Goal: Information Seeking & Learning: Learn about a topic

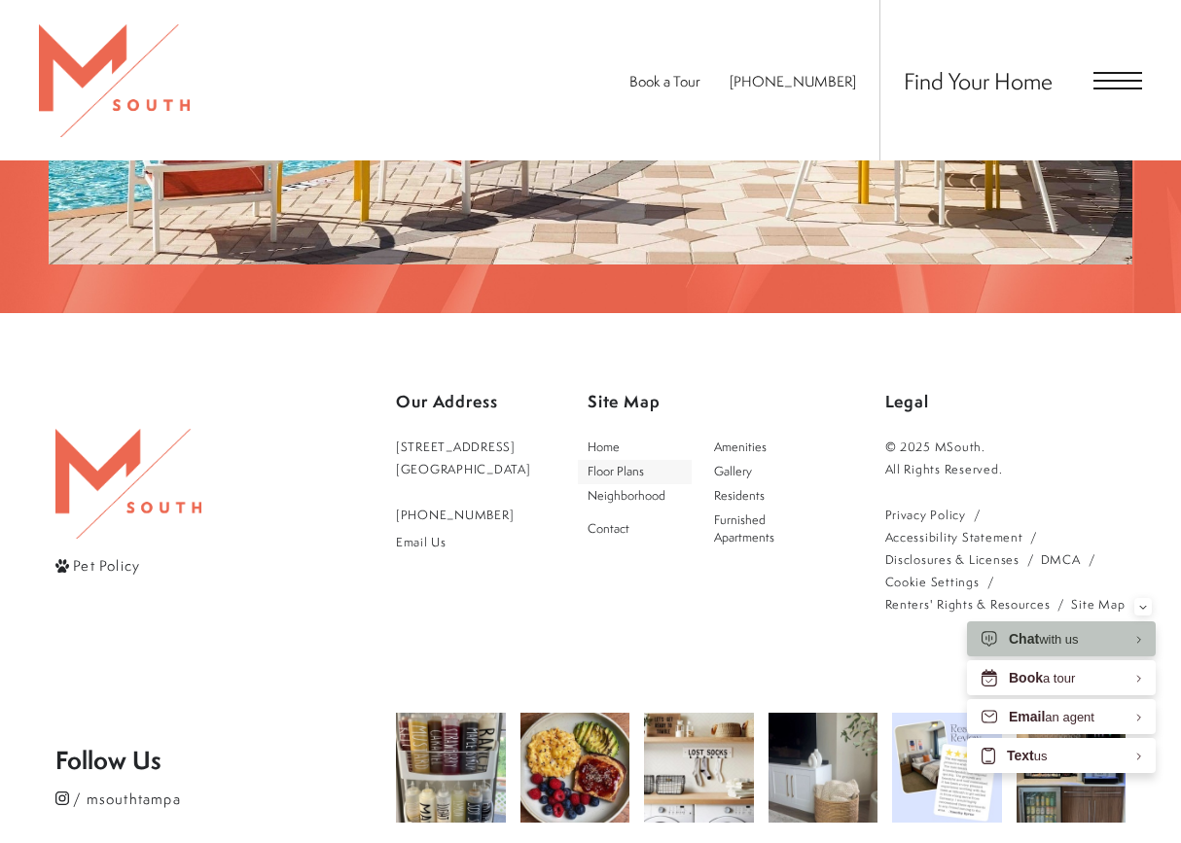
scroll to position [3306, 0]
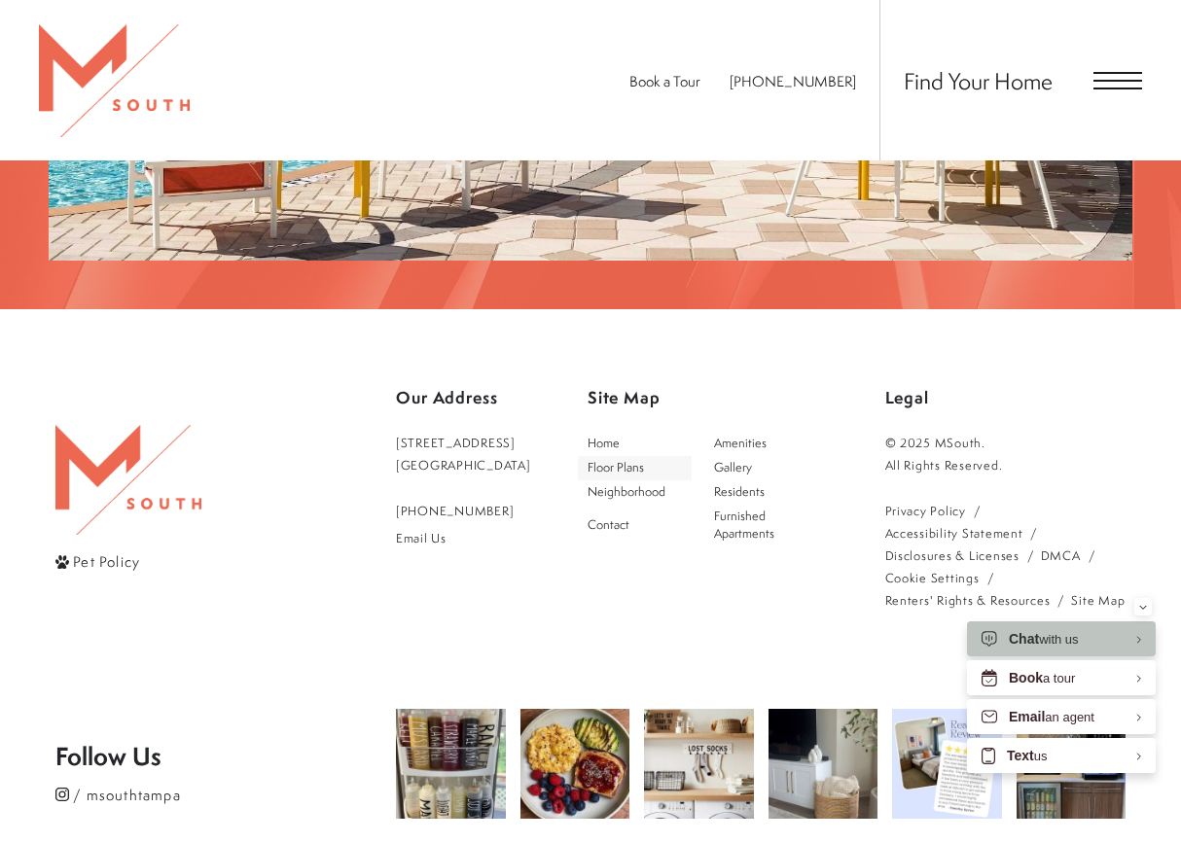
click at [636, 459] on span "Floor Plans" at bounding box center [615, 467] width 56 height 17
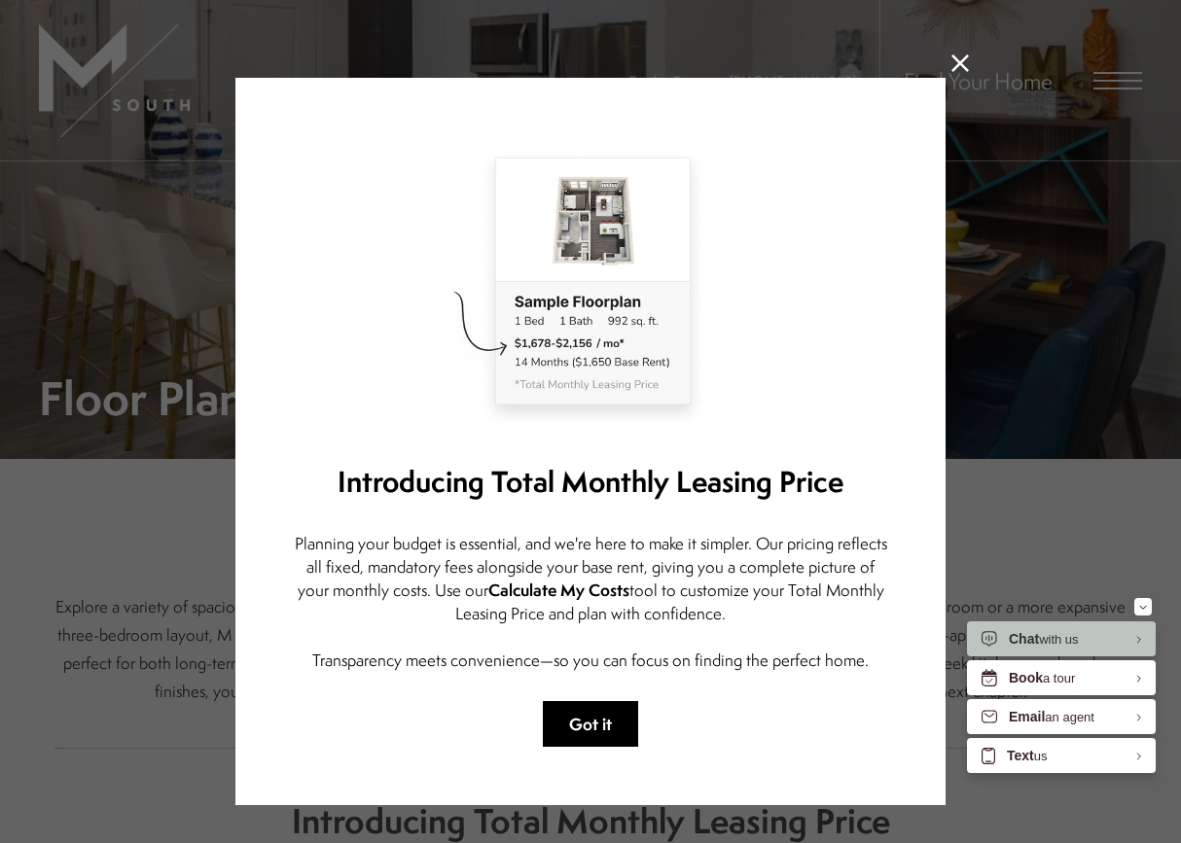
click at [579, 711] on button "Got it" at bounding box center [590, 724] width 95 height 46
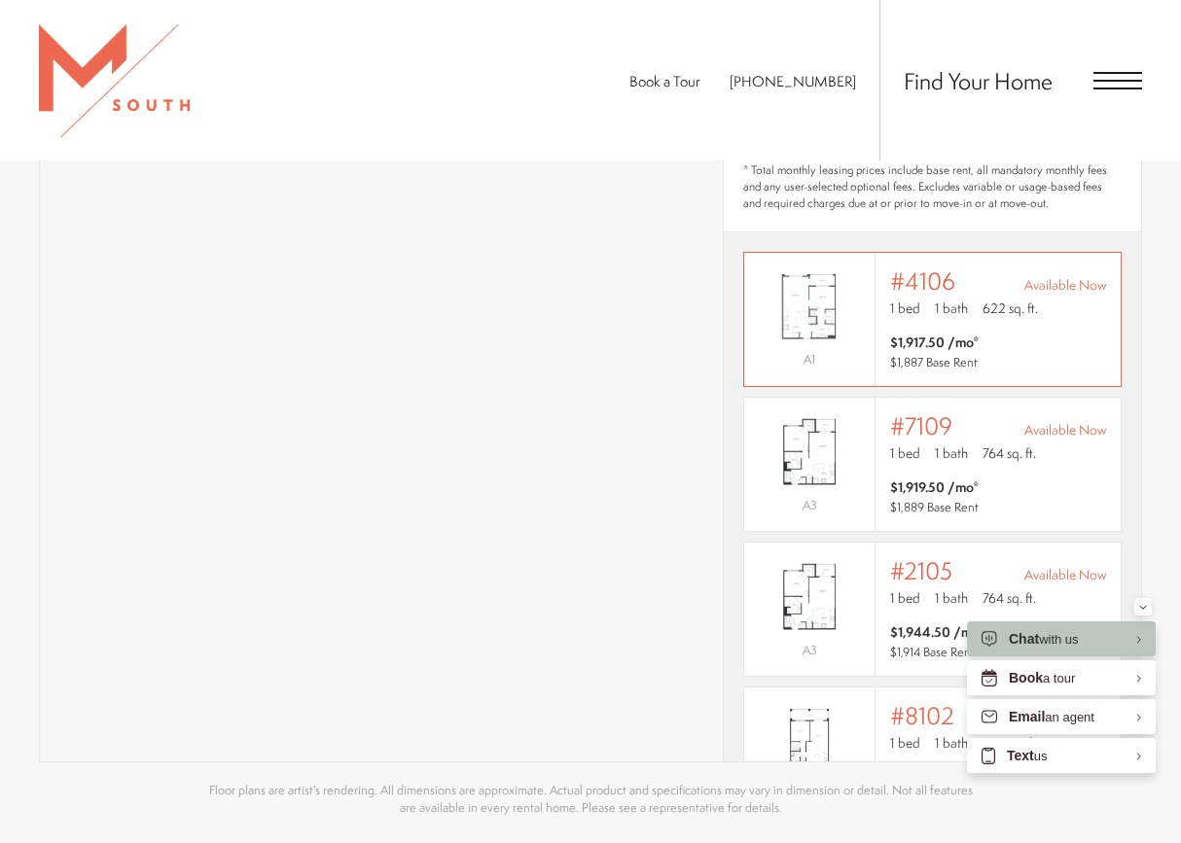
scroll to position [788, 0]
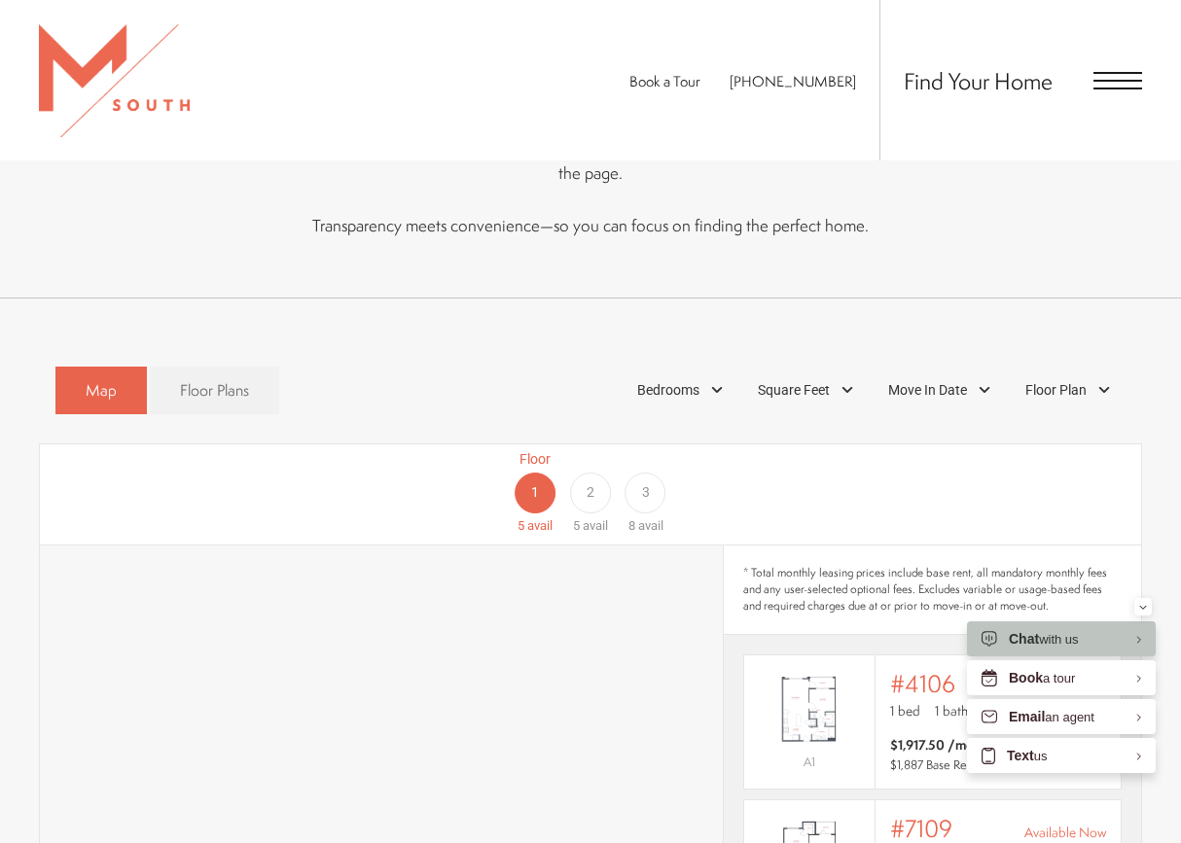
click at [591, 482] on span "2" at bounding box center [590, 492] width 8 height 20
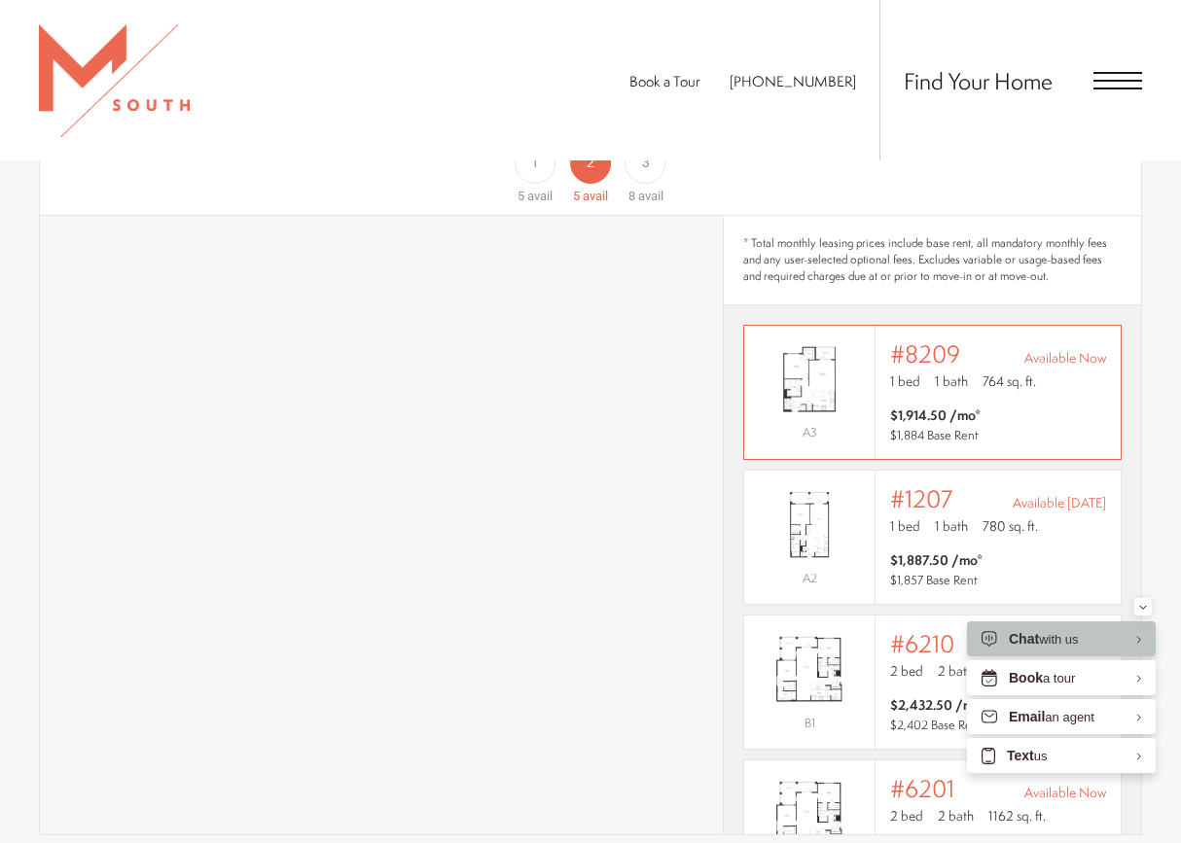
scroll to position [199, 0]
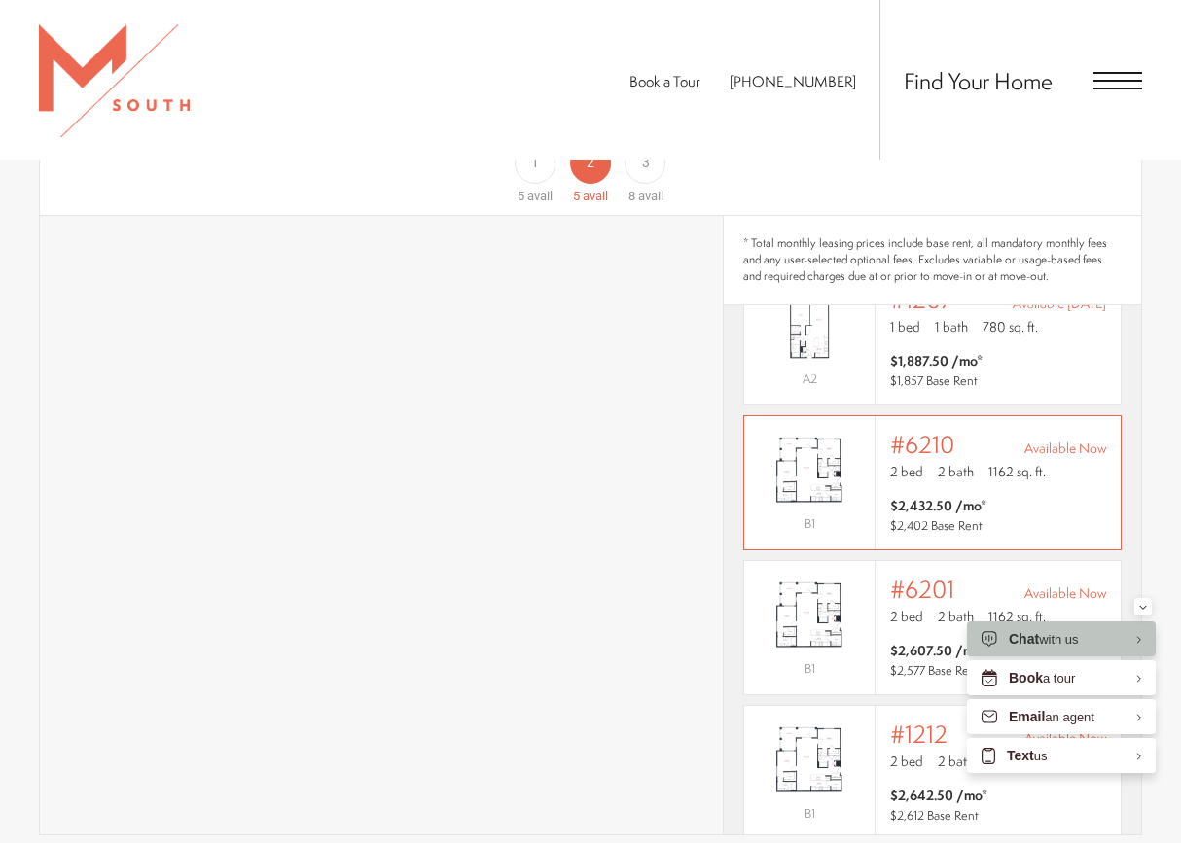
click at [946, 462] on span "2 bath" at bounding box center [955, 471] width 36 height 19
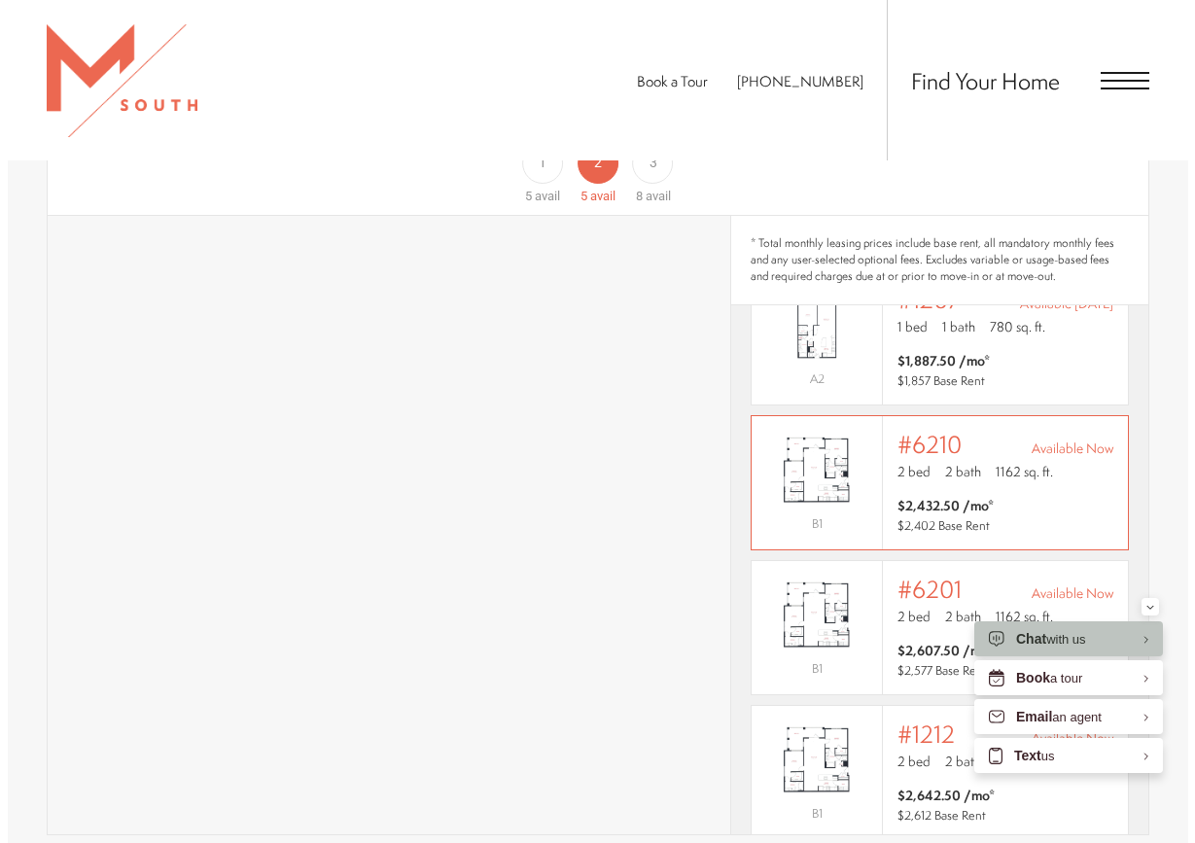
scroll to position [0, 0]
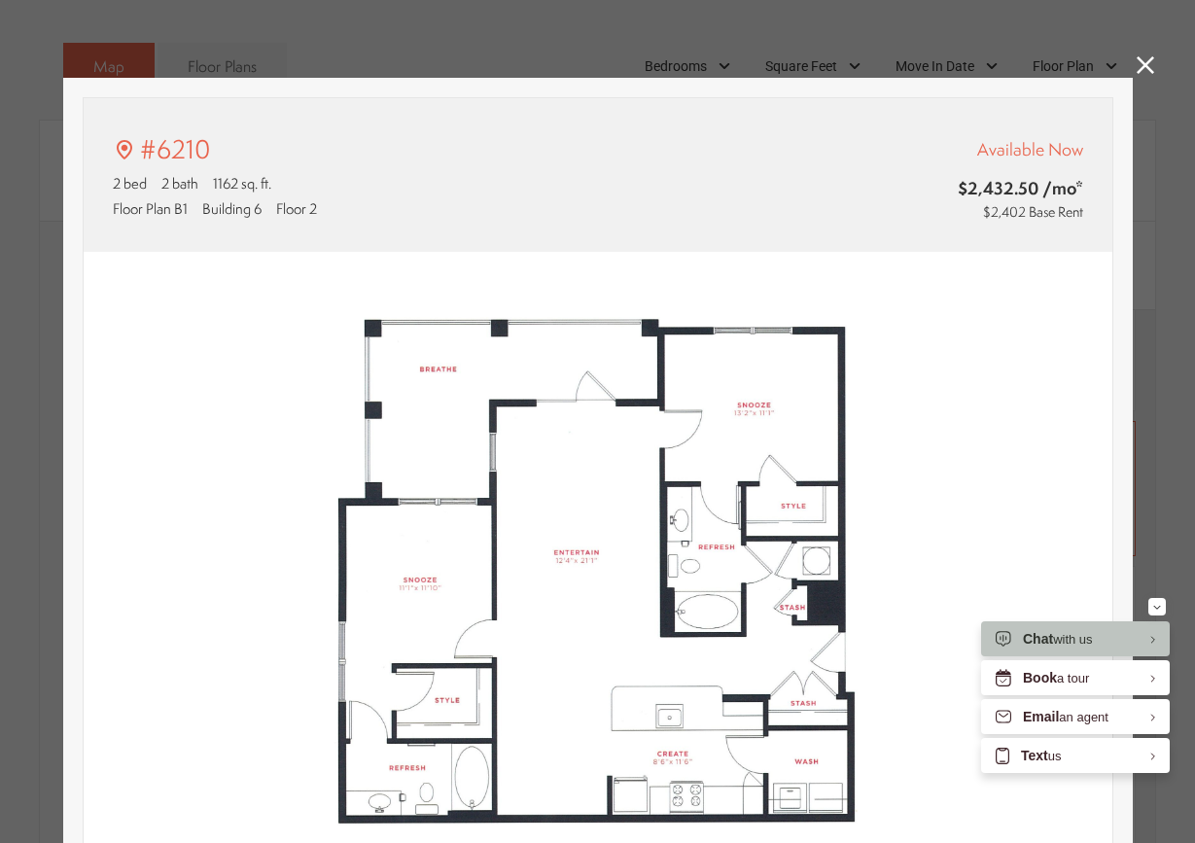
type input "**********"
click at [1137, 58] on icon at bounding box center [1146, 65] width 18 height 18
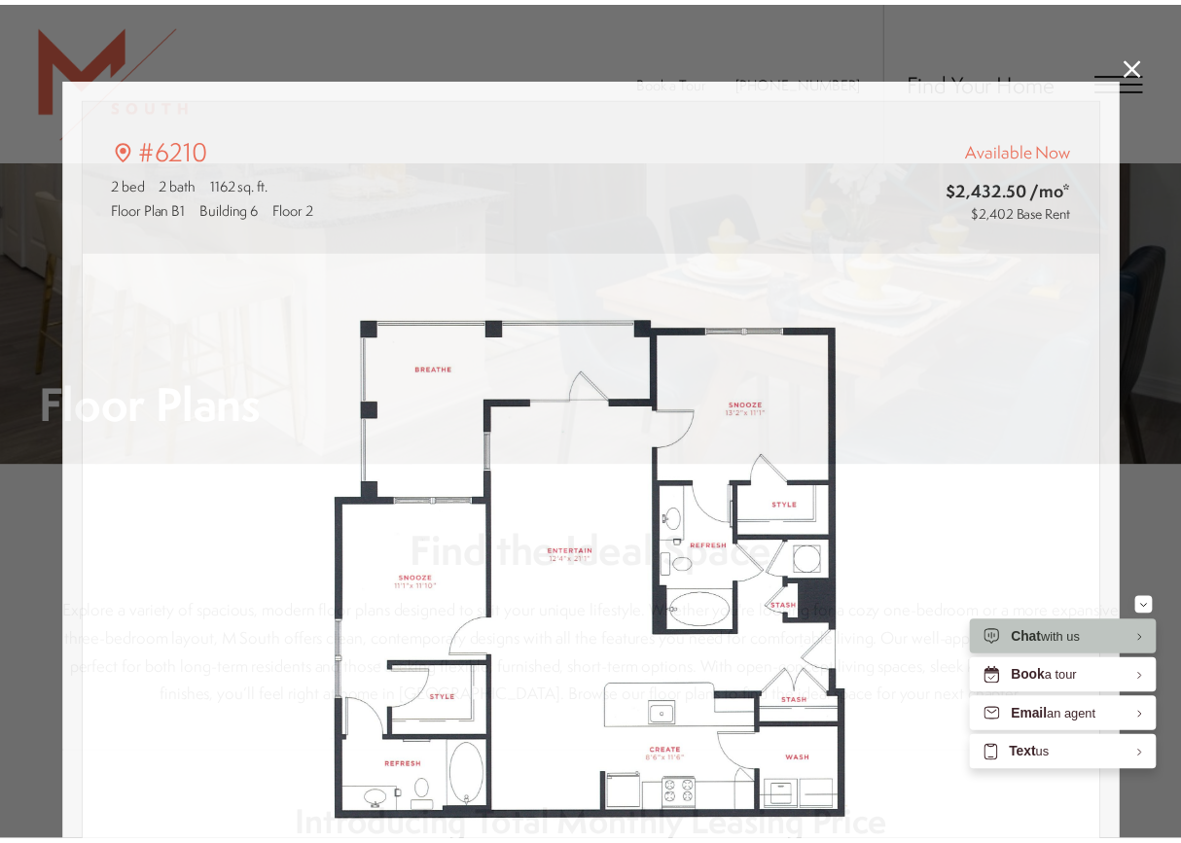
scroll to position [1117, 0]
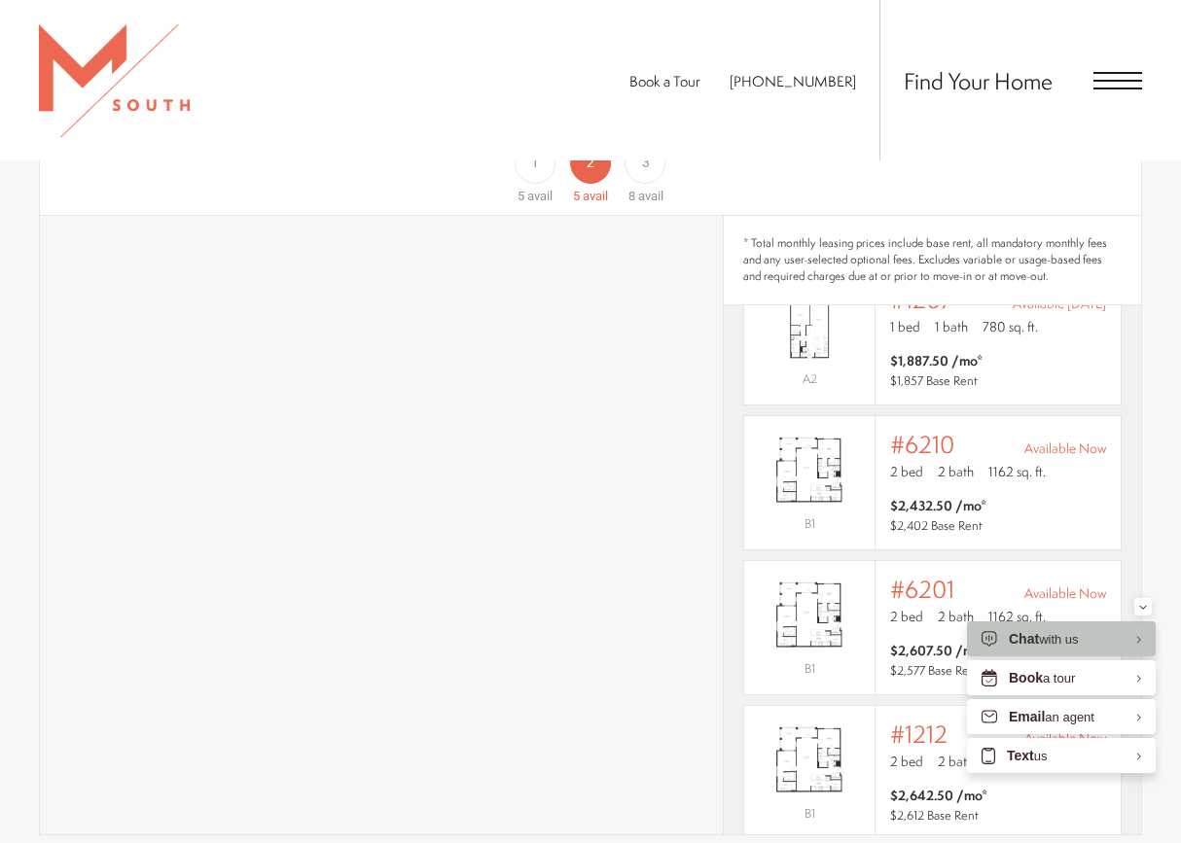
click at [1128, 75] on span "Open Menu" at bounding box center [1117, 81] width 49 height 18
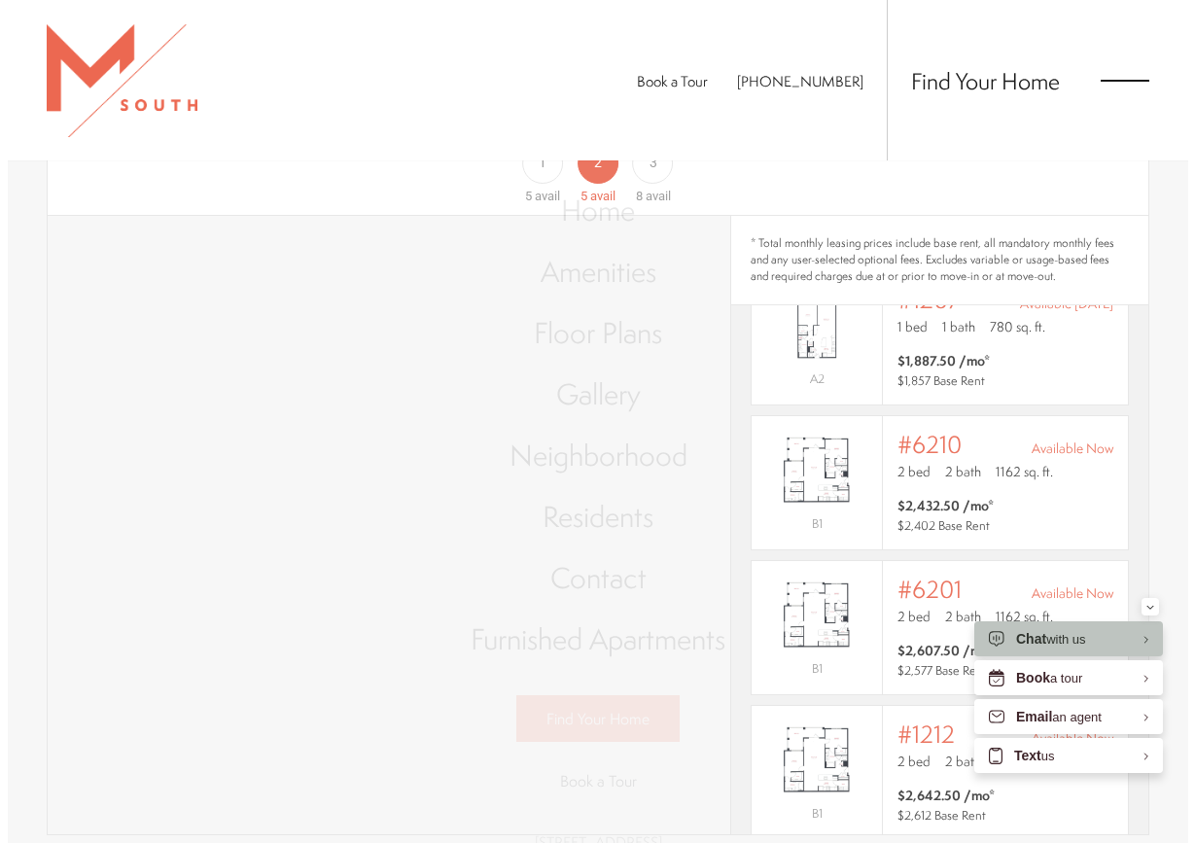
scroll to position [0, 0]
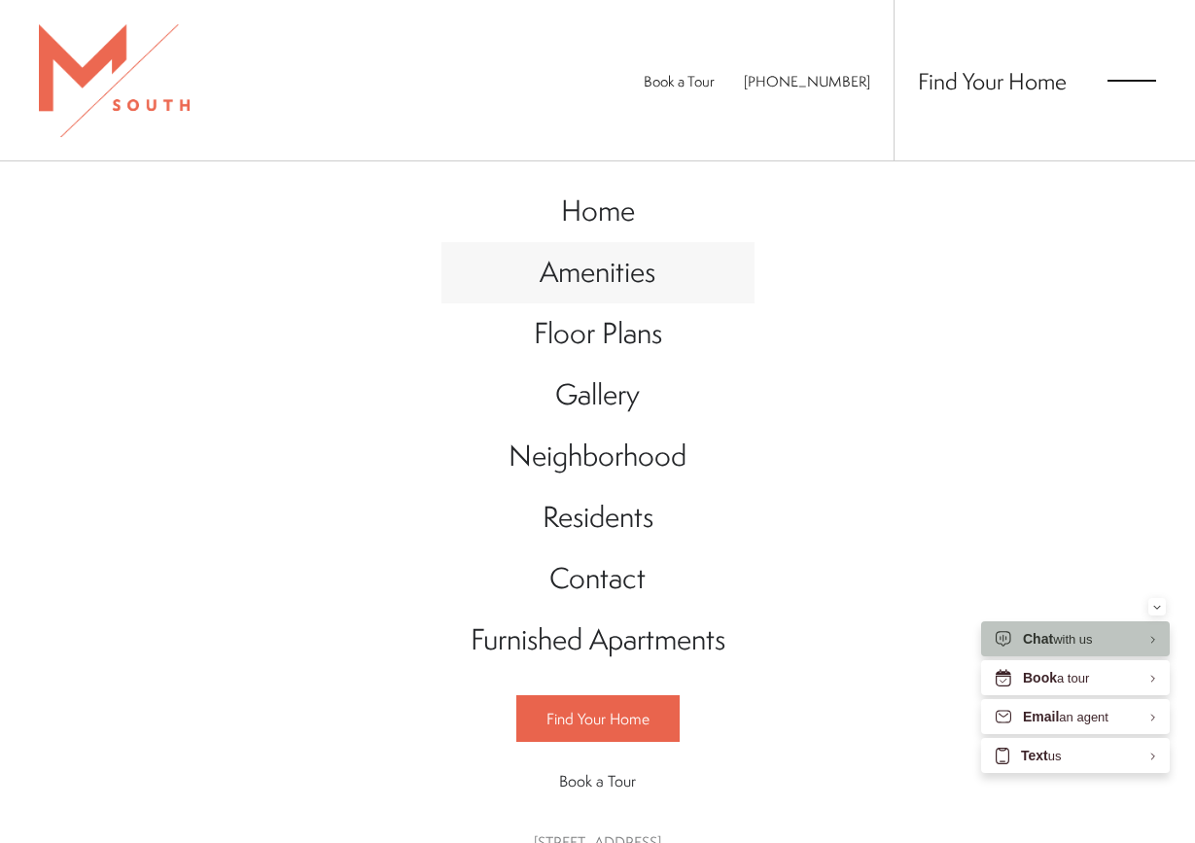
click at [597, 272] on span "Amenities" at bounding box center [598, 272] width 116 height 40
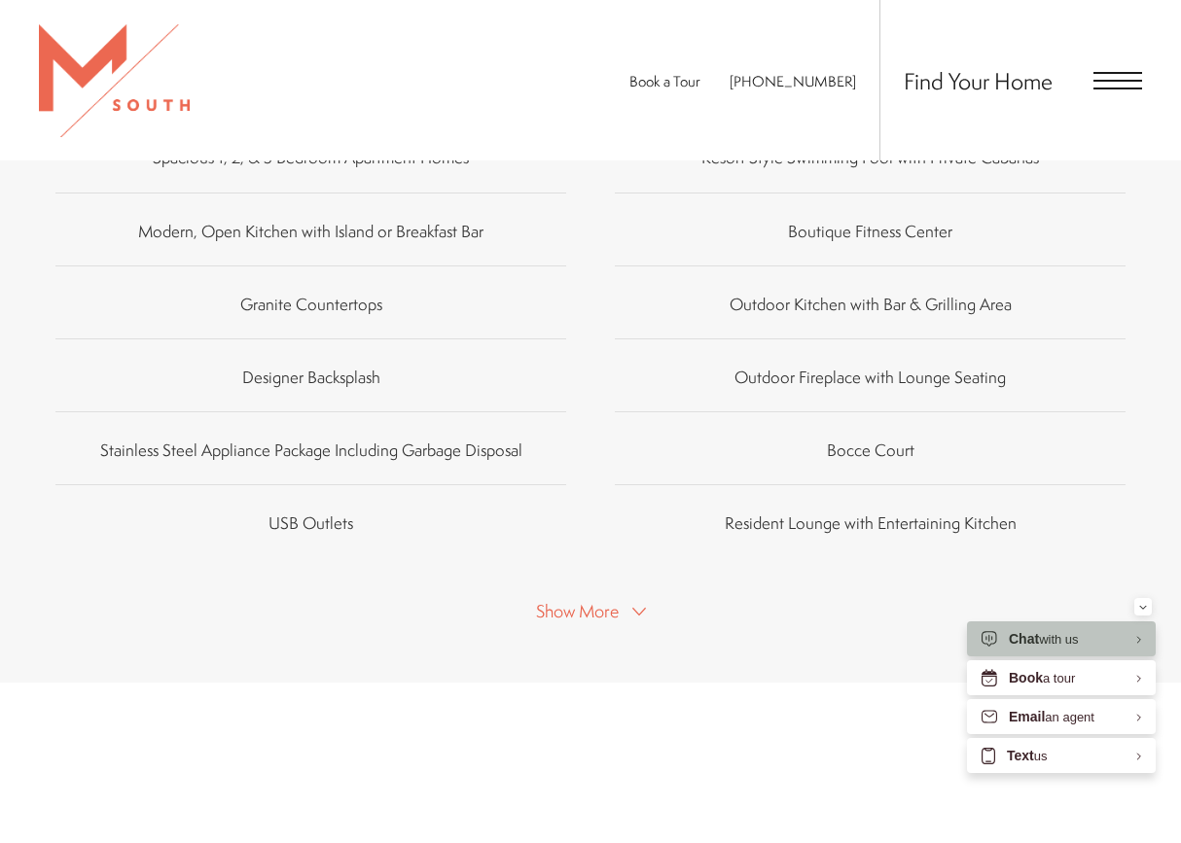
scroll to position [1169, 0]
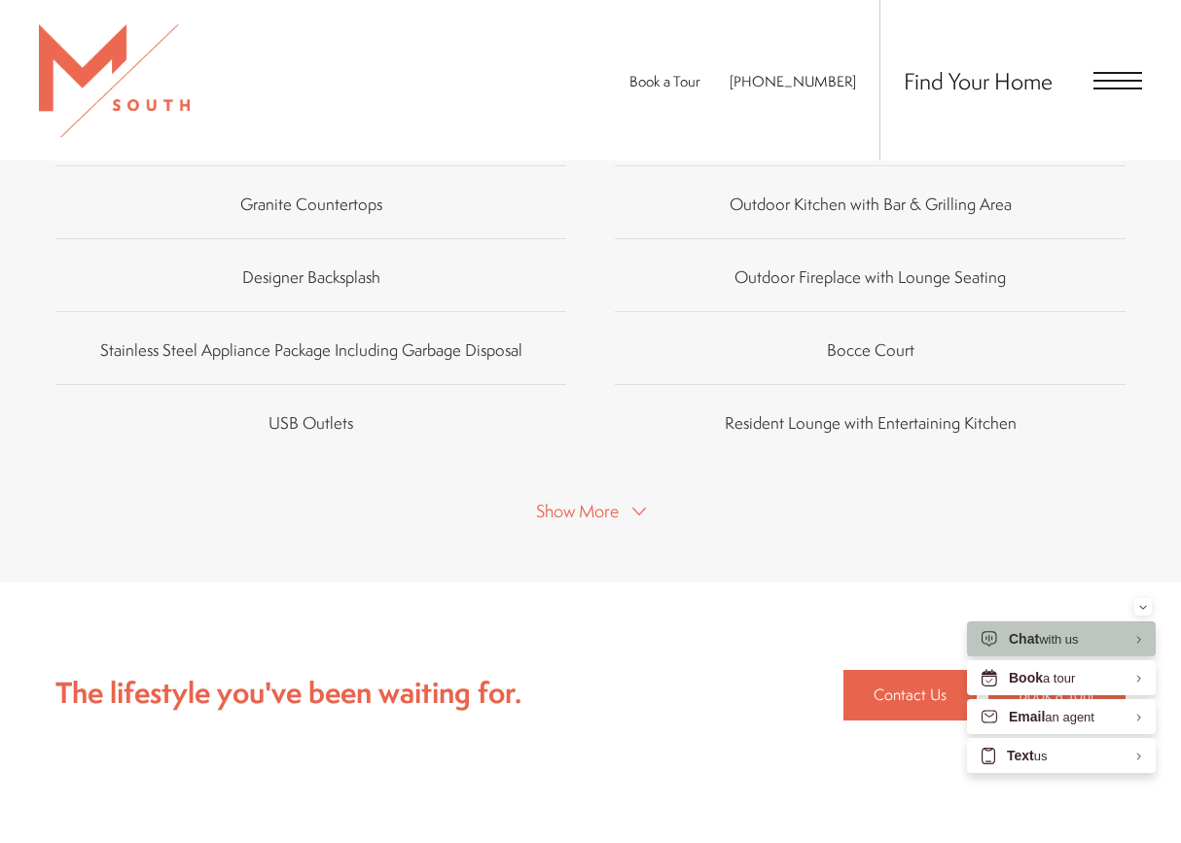
click at [575, 503] on span "Show More" at bounding box center [577, 511] width 83 height 24
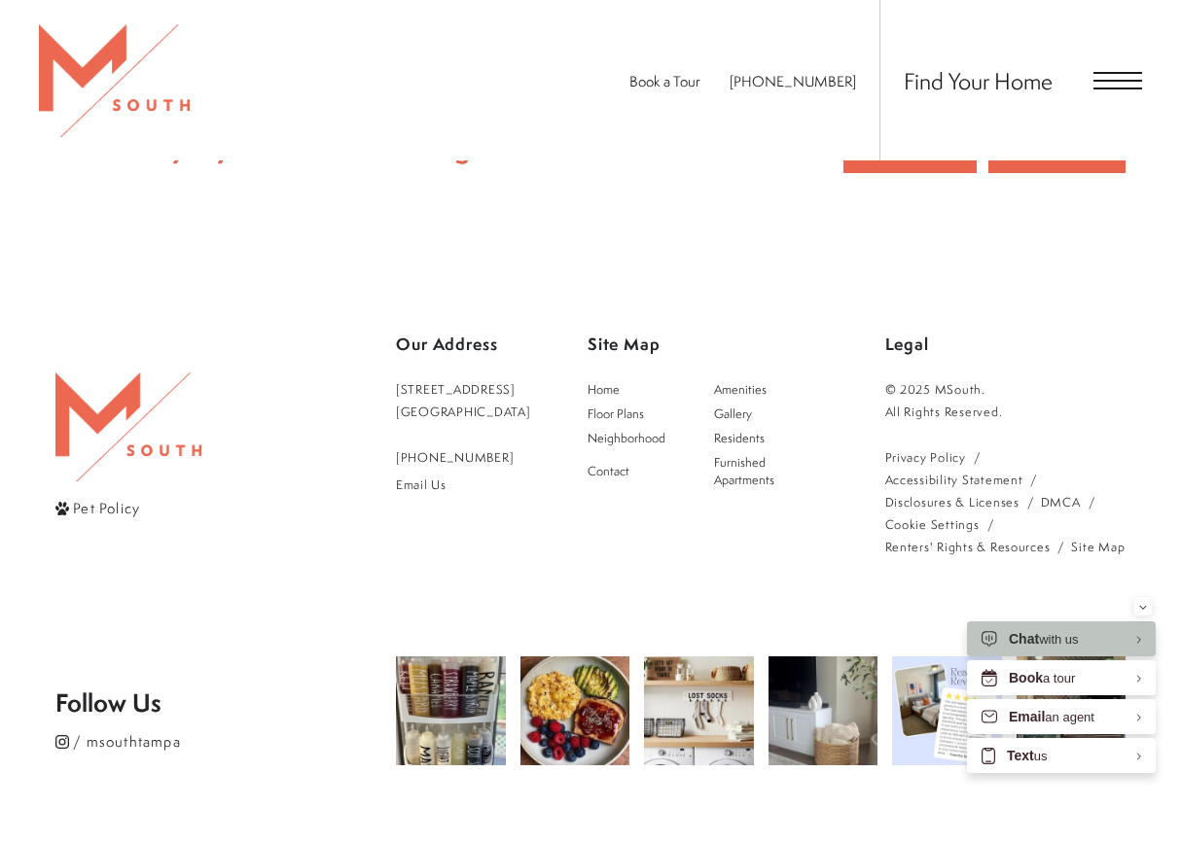
scroll to position [2749, 0]
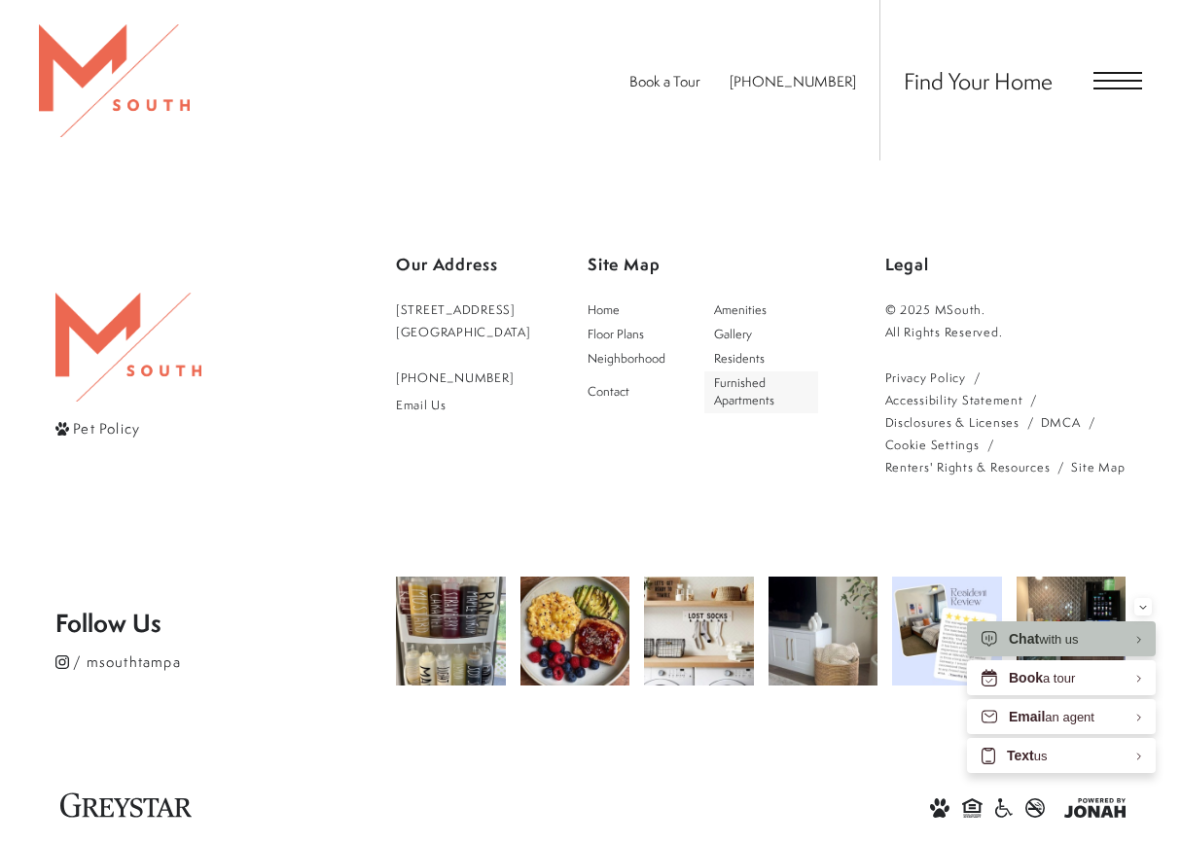
click at [760, 394] on span "Furnished Apartments" at bounding box center [744, 391] width 60 height 34
click at [656, 360] on span "Neighborhood" at bounding box center [626, 358] width 78 height 17
